Goal: Participate in discussion: Engage in conversation with other users on a specific topic

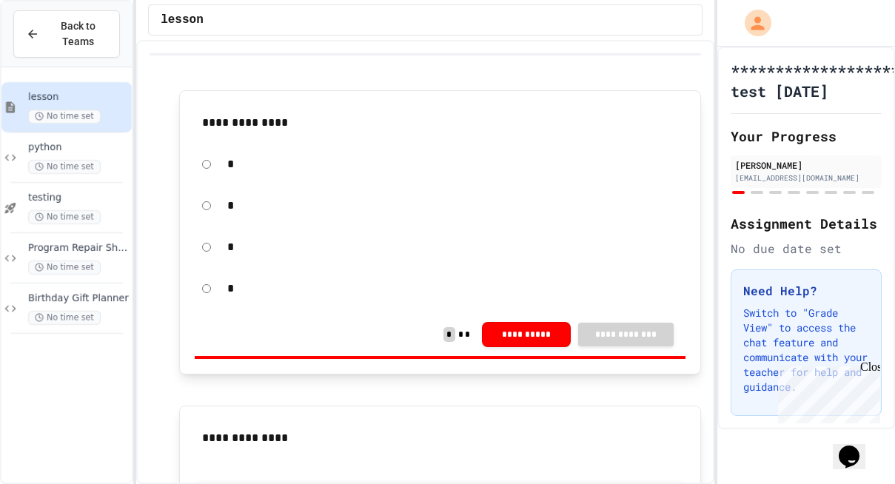
scroll to position [43, 0]
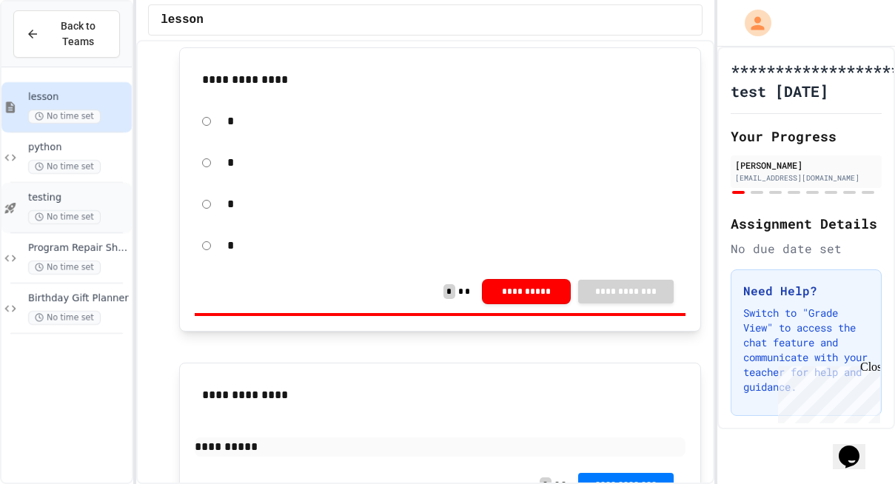
click at [84, 204] on div "testing No time set" at bounding box center [78, 208] width 101 height 33
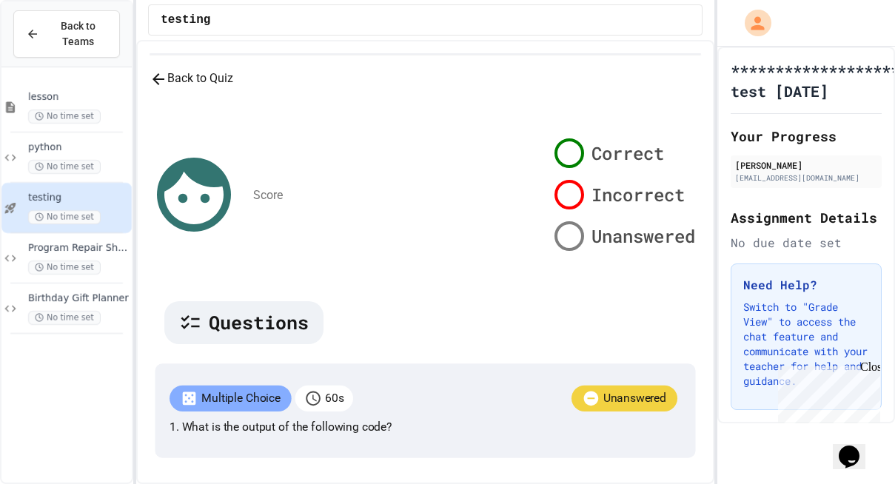
click at [233, 88] on button "Back to Quiz" at bounding box center [191, 79] width 84 height 18
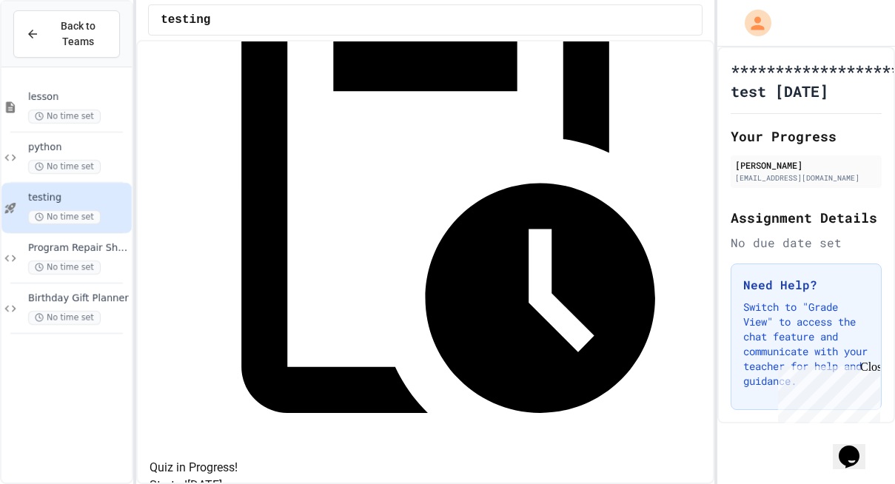
scroll to position [239, 0]
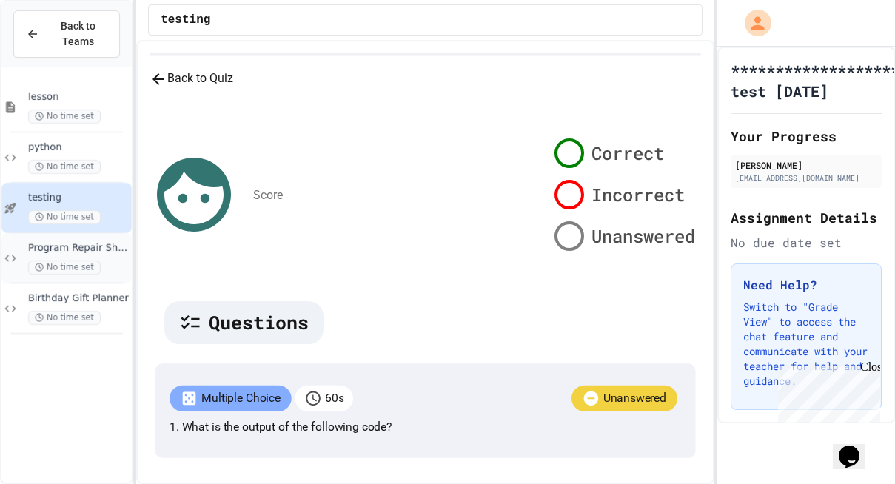
scroll to position [123, 0]
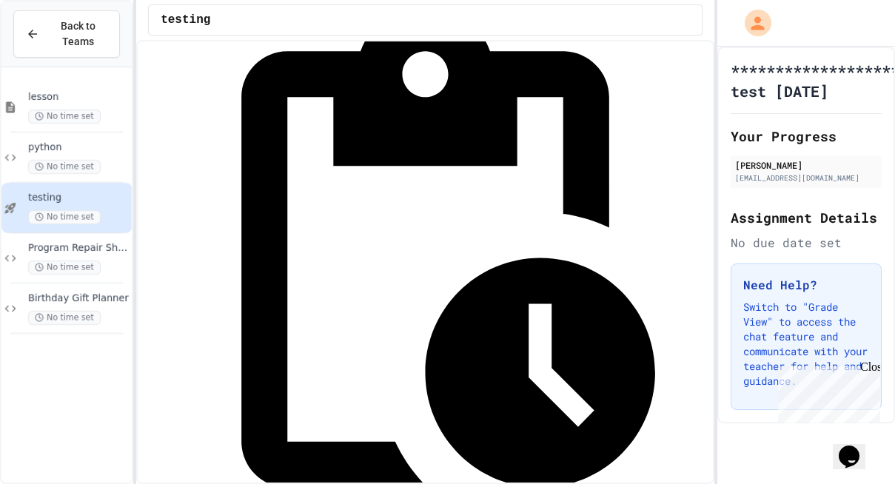
scroll to position [107, 0]
